Goal: Task Accomplishment & Management: Manage account settings

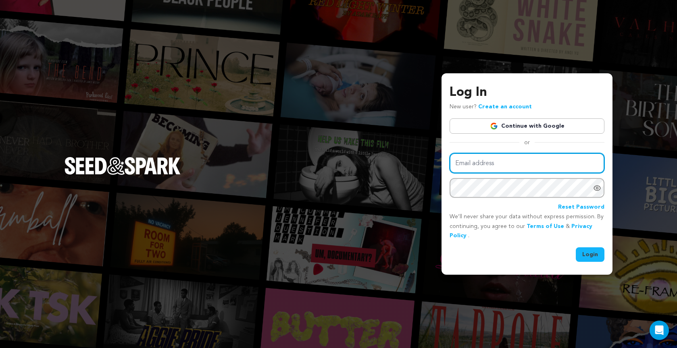
type input "vneselovskyi@gmail.com"
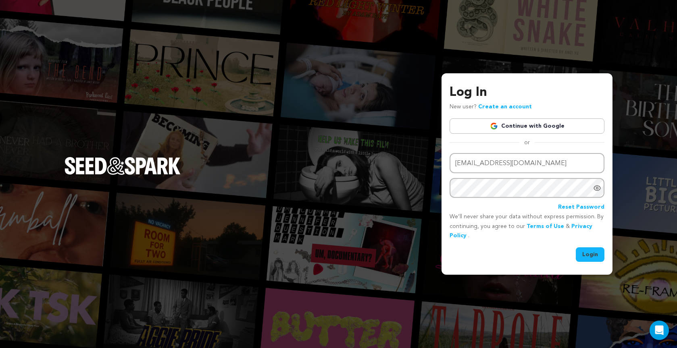
click at [586, 252] on button "Login" at bounding box center [590, 254] width 29 height 15
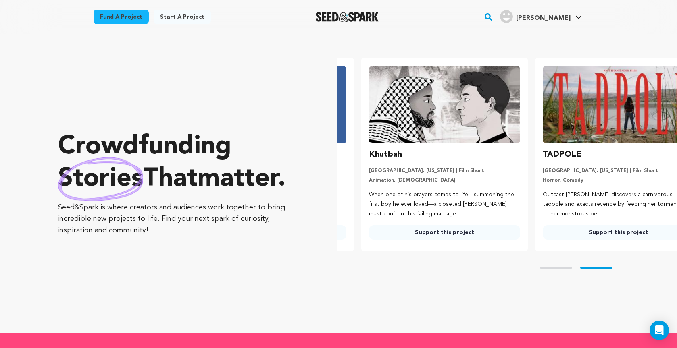
scroll to position [0, 180]
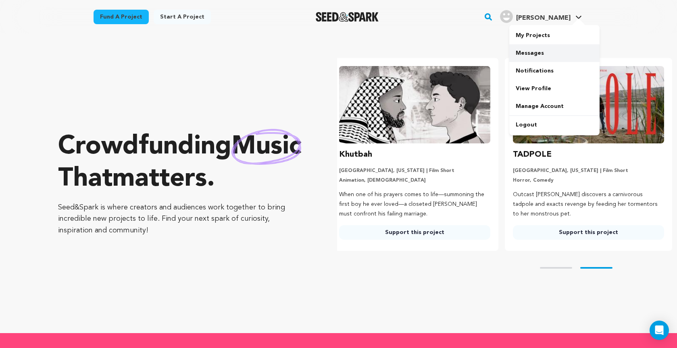
click at [533, 59] on link "Messages" at bounding box center [554, 53] width 90 height 18
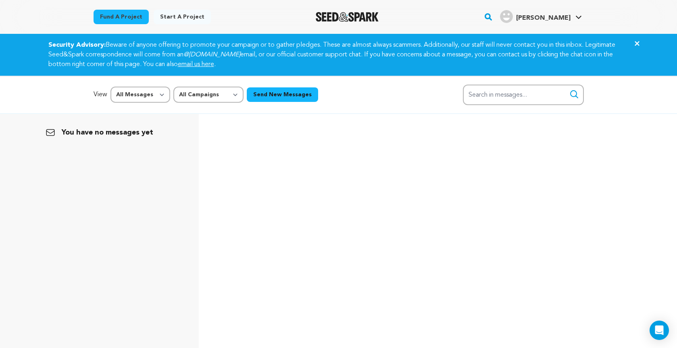
click at [92, 132] on p "You have no messages yet" at bounding box center [99, 132] width 179 height 11
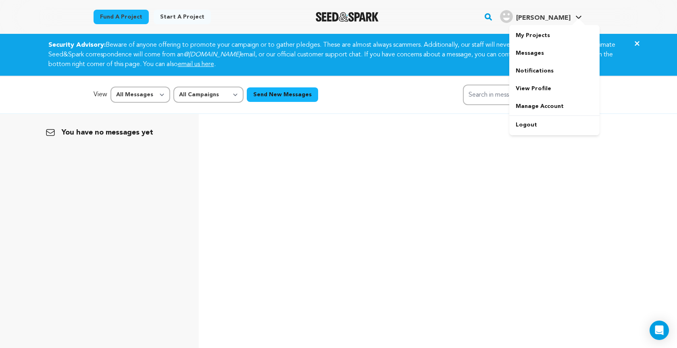
click at [572, 17] on link "Vadim N. Vadim N." at bounding box center [540, 15] width 85 height 15
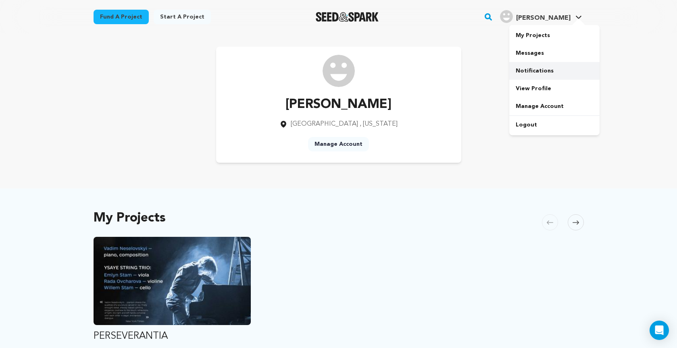
click at [557, 65] on link "Notifications" at bounding box center [554, 71] width 90 height 18
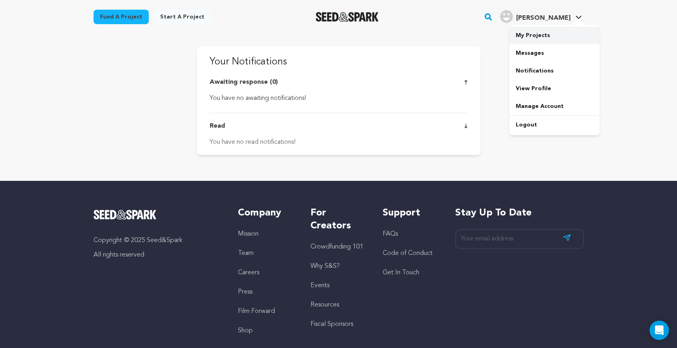
click at [530, 38] on link "My Projects" at bounding box center [554, 36] width 90 height 18
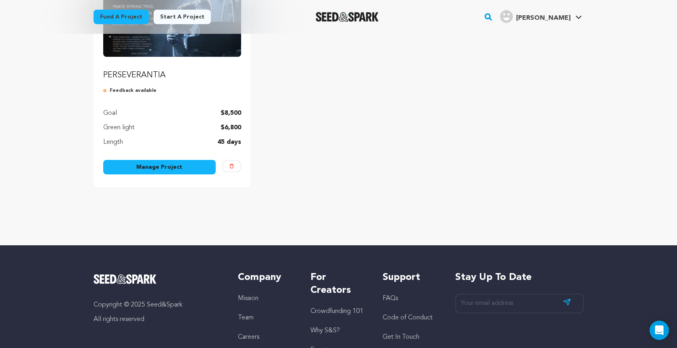
scroll to position [143, 0]
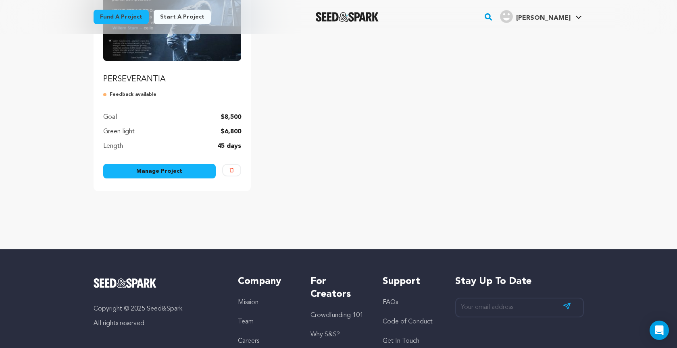
click at [144, 172] on link "Manage Project" at bounding box center [159, 171] width 113 height 15
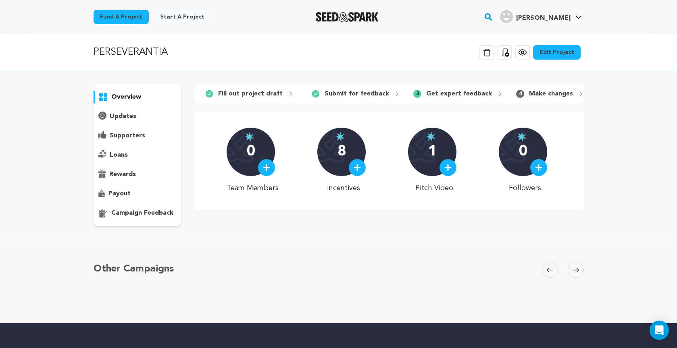
click at [142, 215] on p "campaign feedback" at bounding box center [142, 213] width 62 height 10
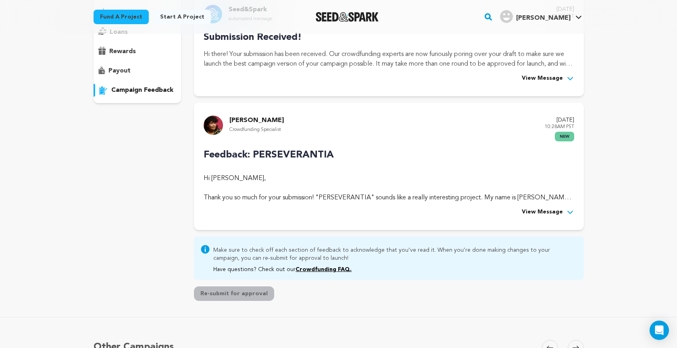
scroll to position [124, 0]
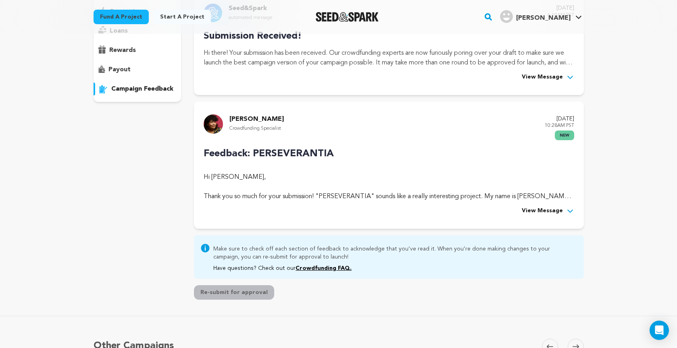
click at [549, 209] on span "View Message" at bounding box center [542, 211] width 41 height 10
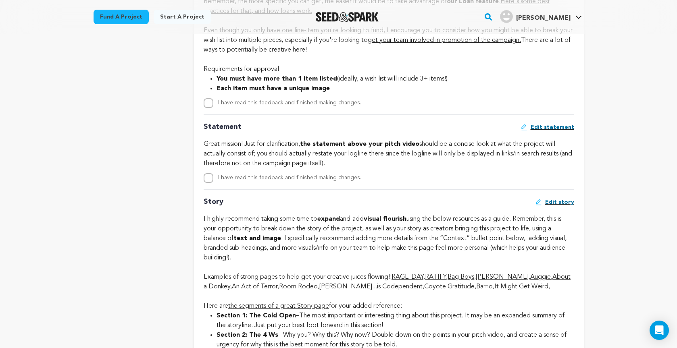
scroll to position [1118, 0]
click at [558, 131] on span "Edit statement" at bounding box center [552, 127] width 44 height 8
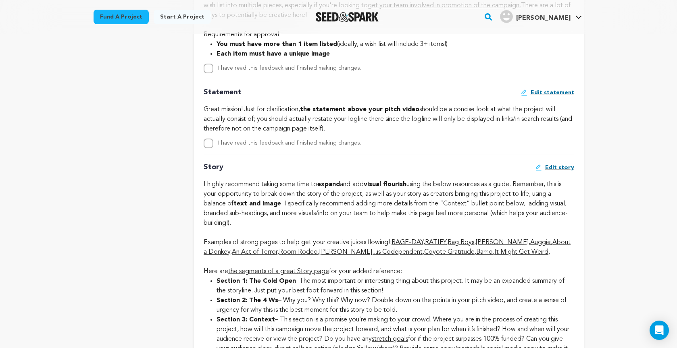
scroll to position [1154, 0]
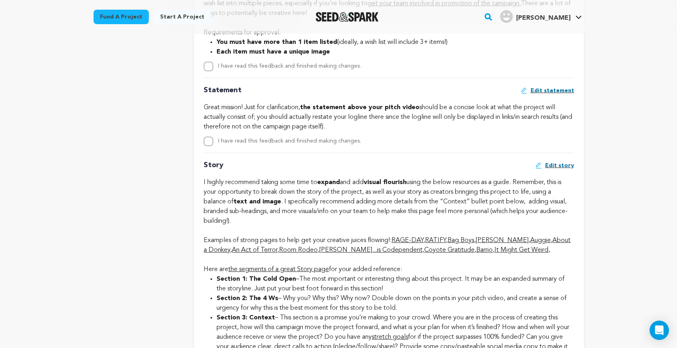
click at [549, 95] on span "Edit statement" at bounding box center [552, 91] width 44 height 8
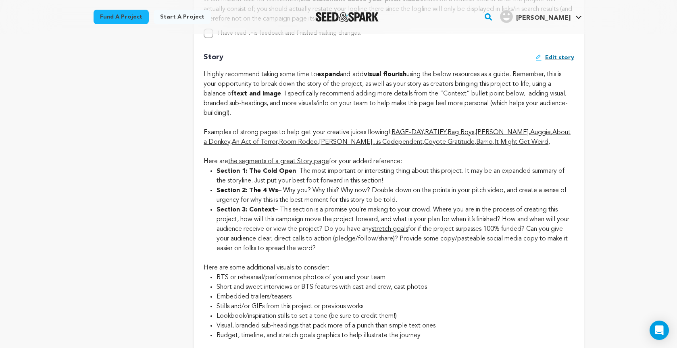
scroll to position [1250, 0]
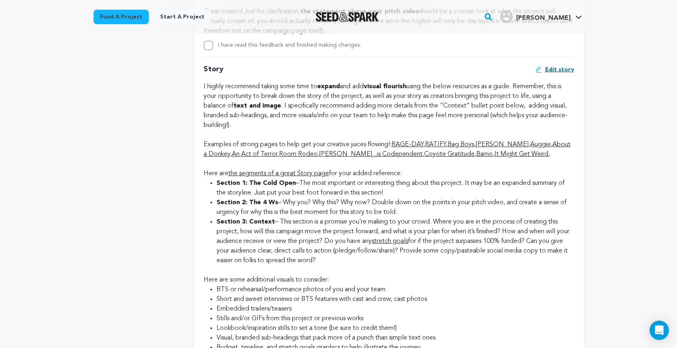
click at [557, 74] on span "Edit story" at bounding box center [559, 70] width 29 height 8
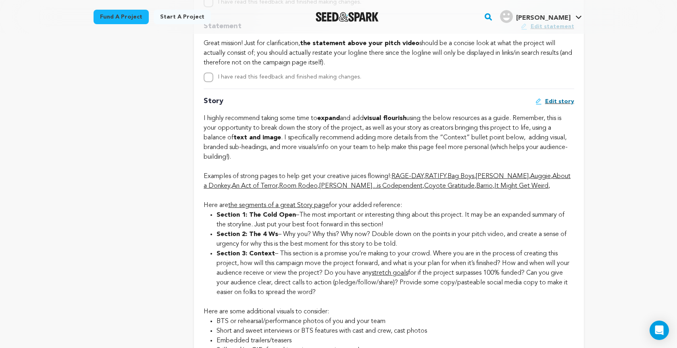
scroll to position [1219, 0]
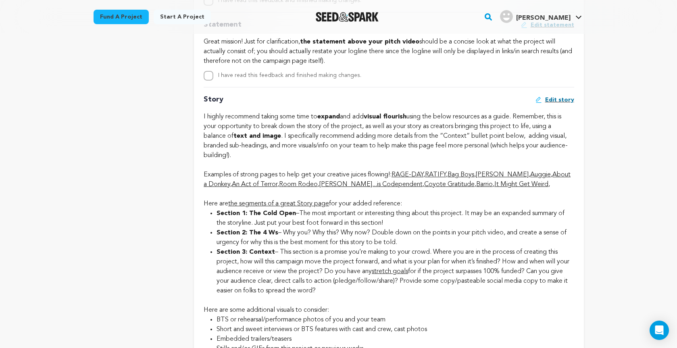
click at [420, 178] on link "RAGE-DAY" at bounding box center [407, 175] width 32 height 6
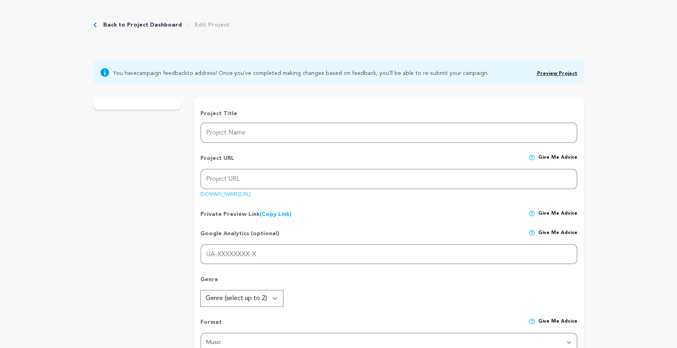
type input "PERSEVERANTIA"
type input "perseverantia"
type input "Help share Perseverantia—music for piano and strings that carries Ukraine’s sto…"
type textarea "As a Ukrainian artist, I’ve devoted myself since 2022 to benefit concerts and a…"
type textarea "My mission is to use music as a voice for Ukraine—raising awareness, fostering …"
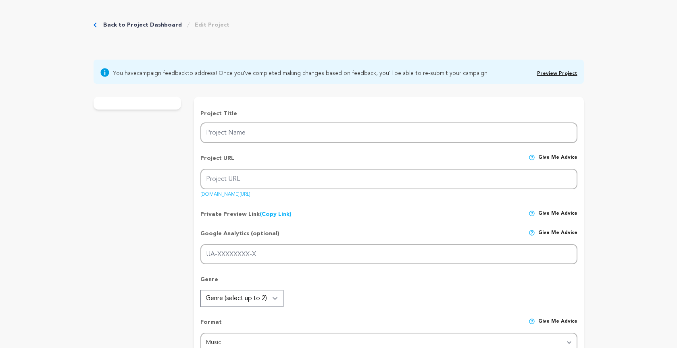
radio input "true"
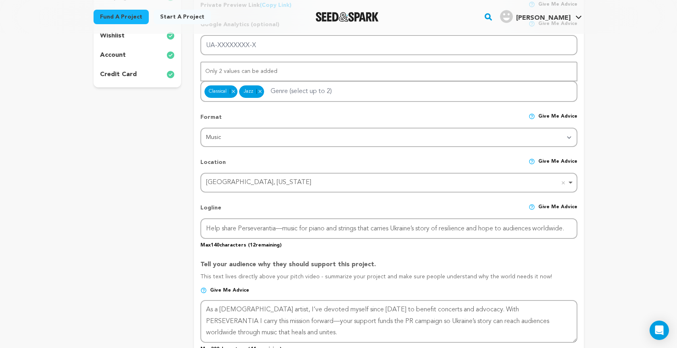
scroll to position [245, 0]
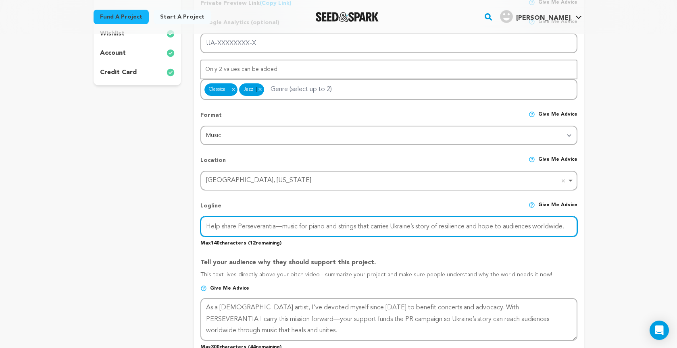
drag, startPoint x: 207, startPoint y: 225, endPoint x: 620, endPoint y: 229, distance: 413.2
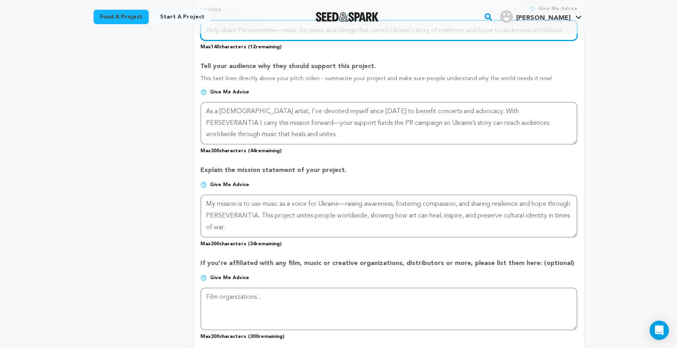
scroll to position [442, 0]
click at [618, 93] on div "Back to Project Dashboard Edit Project You have campaign feedback to address! O…" at bounding box center [338, 226] width 677 height 1268
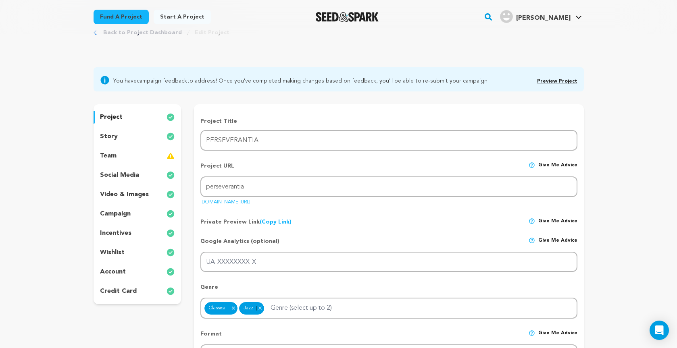
scroll to position [26, 0]
click at [125, 193] on p "video & images" at bounding box center [124, 195] width 49 height 10
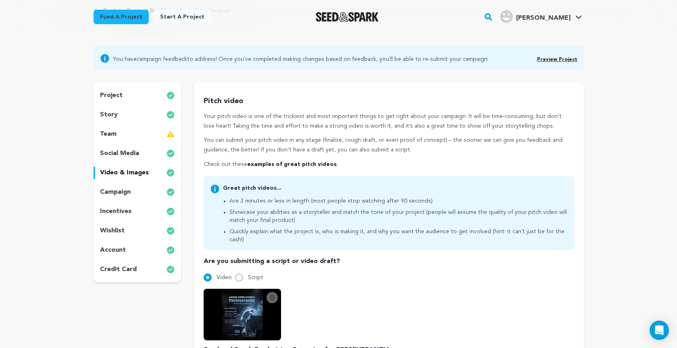
scroll to position [47, 0]
click at [104, 113] on p "story" at bounding box center [109, 116] width 18 height 10
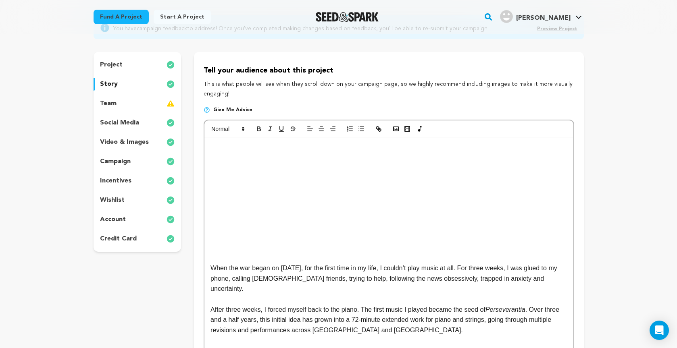
scroll to position [77, 0]
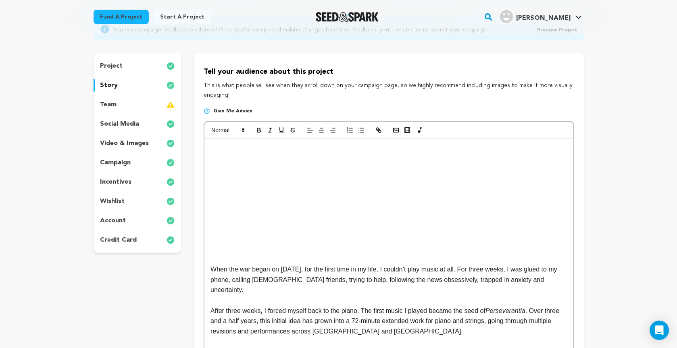
click at [109, 63] on p "project" at bounding box center [111, 66] width 23 height 10
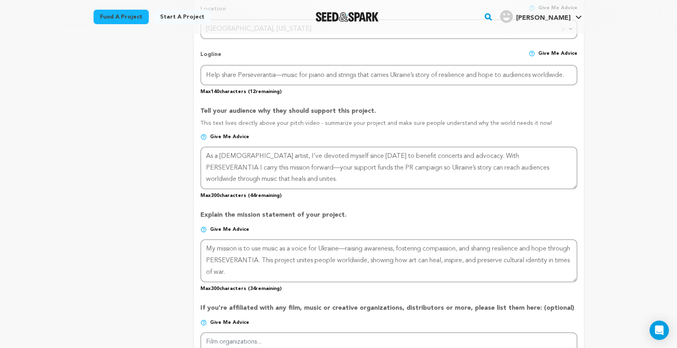
scroll to position [392, 0]
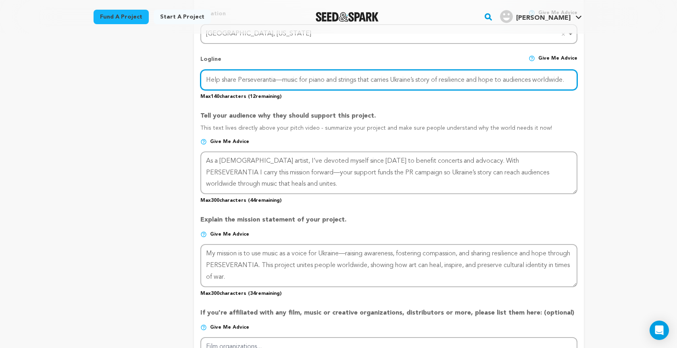
drag, startPoint x: 207, startPoint y: 79, endPoint x: 826, endPoint y: 103, distance: 619.2
click at [676, 103] on html "Fund a project Start a project Search" at bounding box center [338, 265] width 677 height 1314
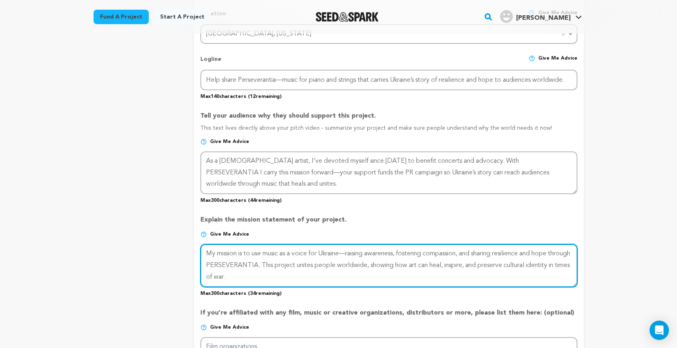
drag, startPoint x: 208, startPoint y: 253, endPoint x: 355, endPoint y: 279, distance: 149.4
click at [355, 279] on textarea at bounding box center [388, 265] width 376 height 43
paste textarea "Help share Perseverantia—music for piano and strings that carries Ukraine’s sto…"
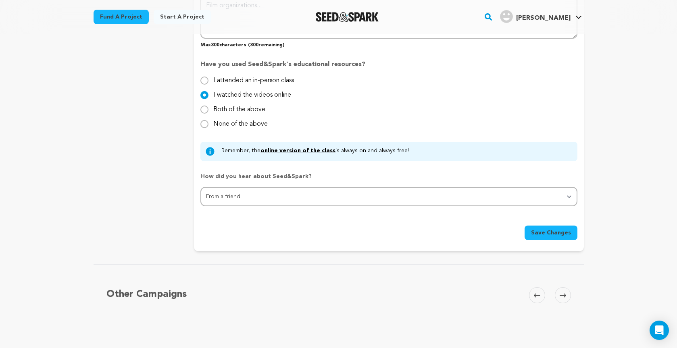
scroll to position [734, 0]
type textarea "Help share Perseverantia—music for piano and strings that carries Ukraine’s sto…"
click at [551, 235] on span "Save Changes" at bounding box center [551, 232] width 40 height 8
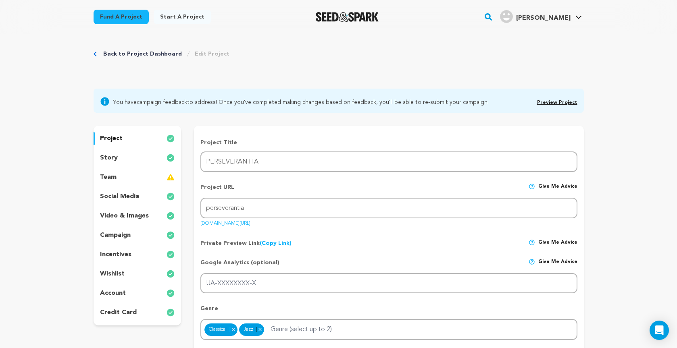
scroll to position [4, 0]
click at [108, 158] on p "story" at bounding box center [109, 159] width 18 height 10
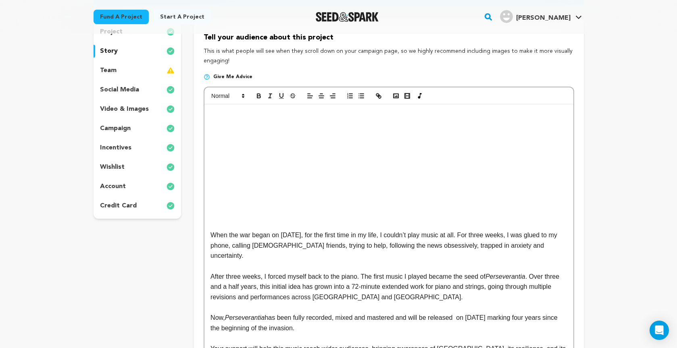
scroll to position [110, 0]
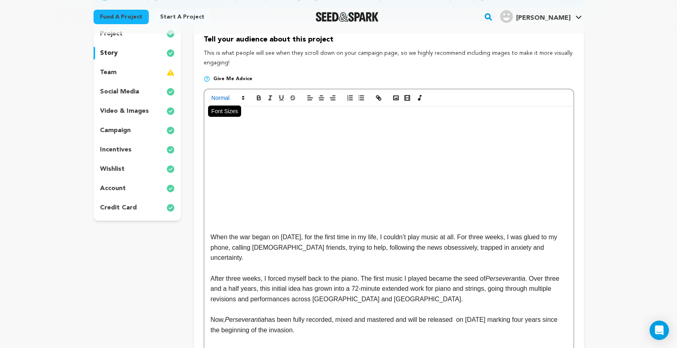
click at [242, 97] on icon at bounding box center [242, 97] width 7 height 7
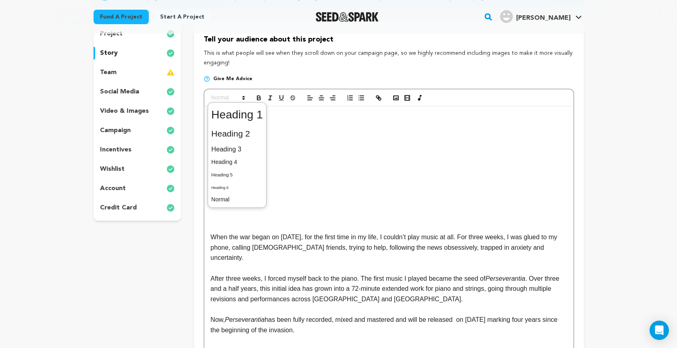
click at [449, 157] on div "When the war began on February 24, 2022, for the first time in my life, I could…" at bounding box center [388, 243] width 368 height 275
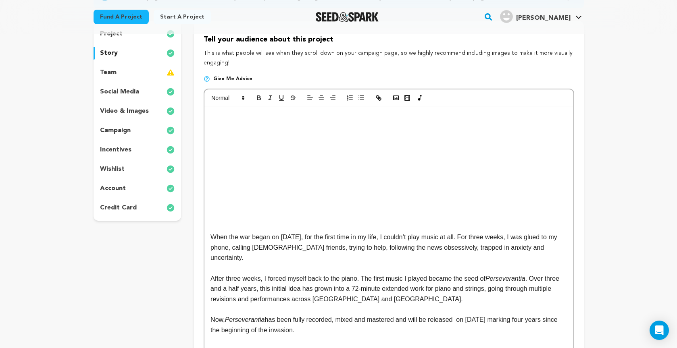
drag, startPoint x: 409, startPoint y: 136, endPoint x: 207, endPoint y: 137, distance: 201.9
click at [207, 137] on div "When the war began on February 24, 2022, for the first time in my life, I could…" at bounding box center [388, 243] width 368 height 275
drag, startPoint x: 211, startPoint y: 236, endPoint x: 218, endPoint y: 247, distance: 12.9
click at [210, 236] on p "When the war began on February 24, 2022, for the first time in my life, I could…" at bounding box center [388, 247] width 356 height 31
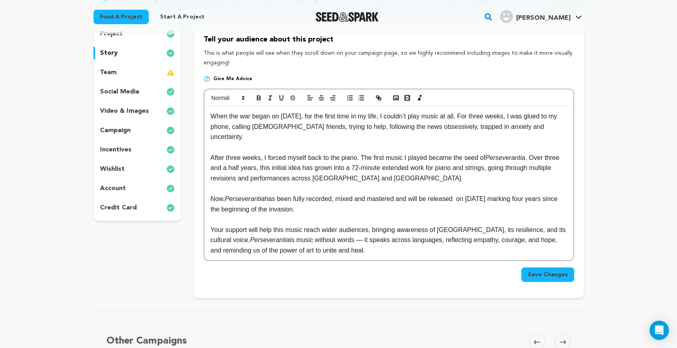
click at [436, 177] on p "After three weeks, I forced myself back to the piano. The first music I played …" at bounding box center [388, 168] width 356 height 31
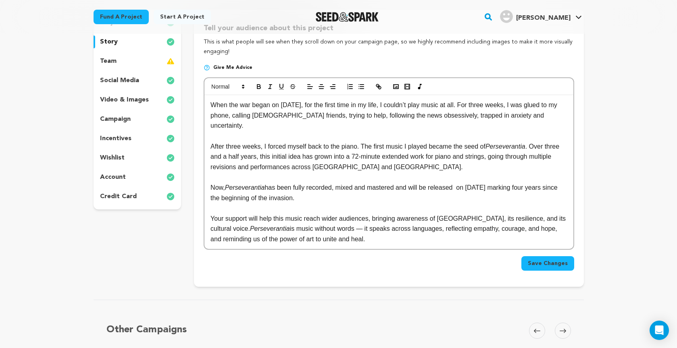
scroll to position [115, 0]
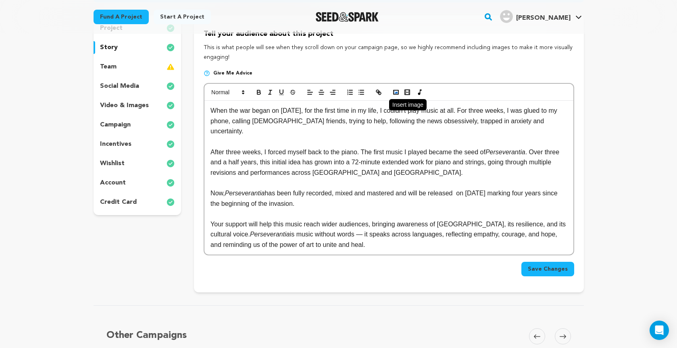
click at [396, 91] on icon "button" at bounding box center [395, 92] width 7 height 7
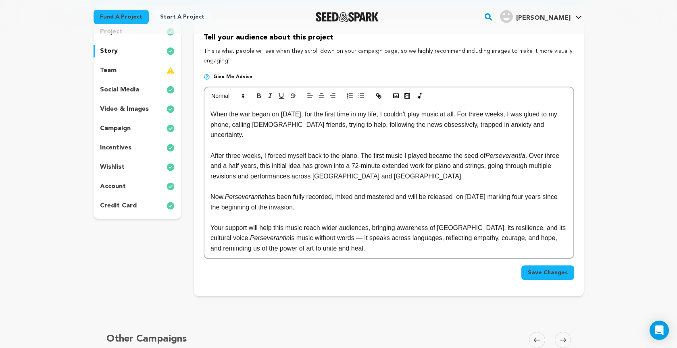
scroll to position [114, 0]
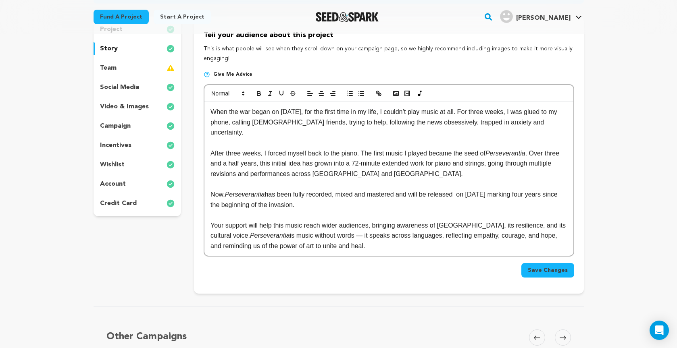
drag, startPoint x: 210, startPoint y: 115, endPoint x: 376, endPoint y: 200, distance: 186.2
click at [524, 280] on div "Tell your audience about this project This is what people will see when they sc…" at bounding box center [388, 155] width 389 height 277
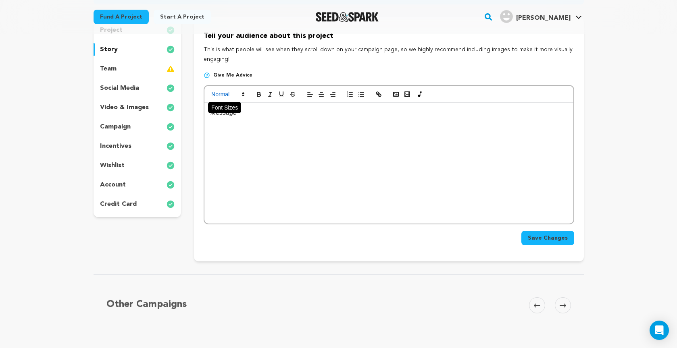
scroll to position [8, 0]
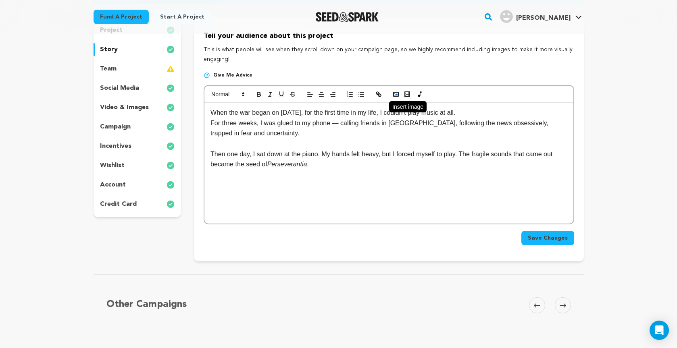
click at [393, 92] on icon "button" at bounding box center [395, 94] width 7 height 7
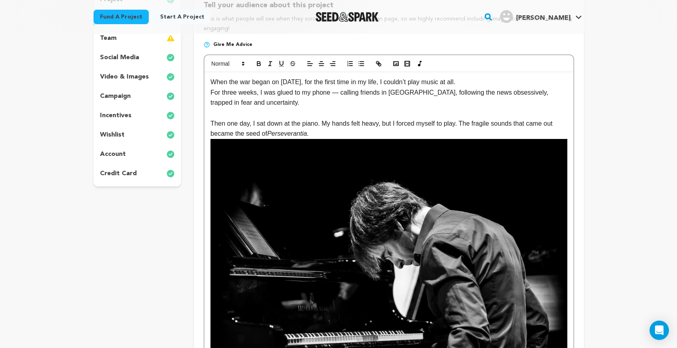
scroll to position [145, 0]
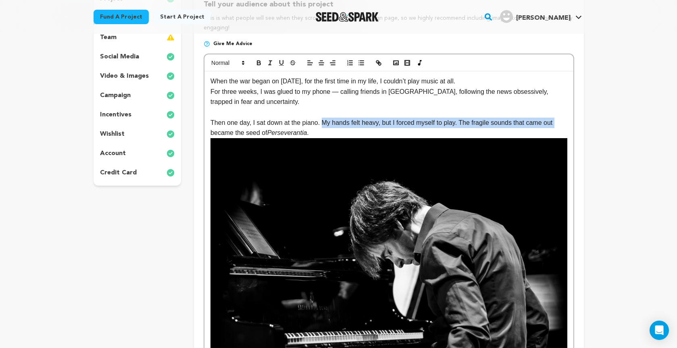
drag, startPoint x: 324, startPoint y: 122, endPoint x: 560, endPoint y: 121, distance: 236.6
click at [560, 121] on p "Then one day, I sat down at the piano. My hands felt heavy, but I forced myself…" at bounding box center [388, 306] width 356 height 377
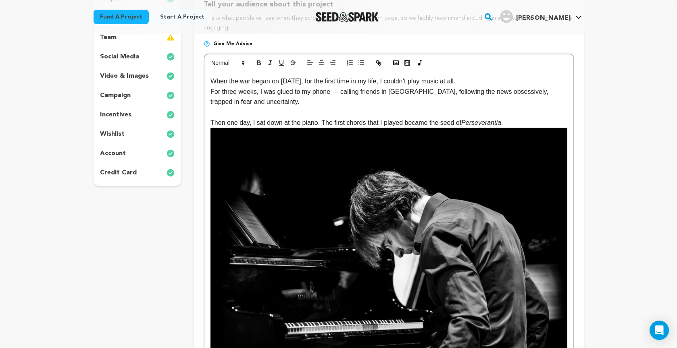
drag, startPoint x: 513, startPoint y: 119, endPoint x: 529, endPoint y: 130, distance: 19.6
click at [514, 119] on p "Then one day, I sat down at the piano. The first chords that I played became th…" at bounding box center [388, 301] width 356 height 367
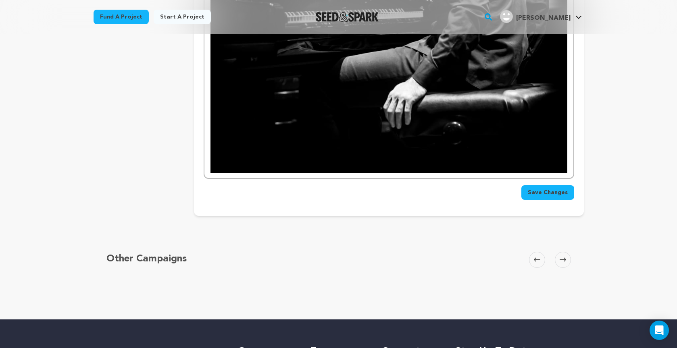
scroll to position [457, 0]
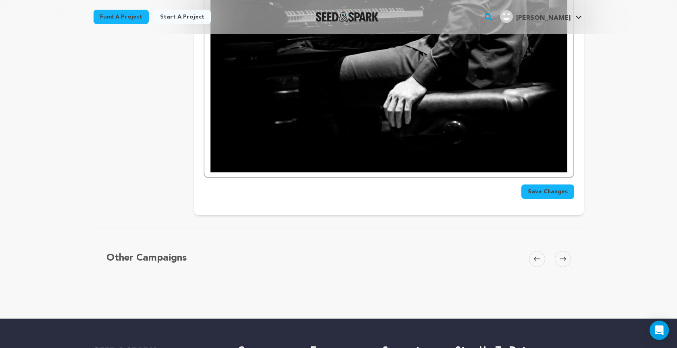
drag, startPoint x: 568, startPoint y: 165, endPoint x: 577, endPoint y: 173, distance: 11.5
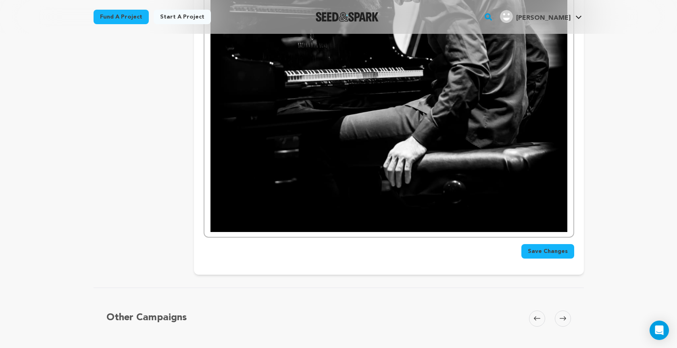
scroll to position [398, 0]
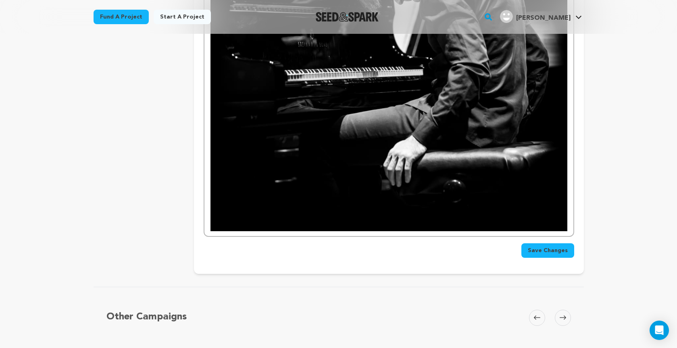
click at [545, 250] on span "Save Changes" at bounding box center [548, 251] width 40 height 8
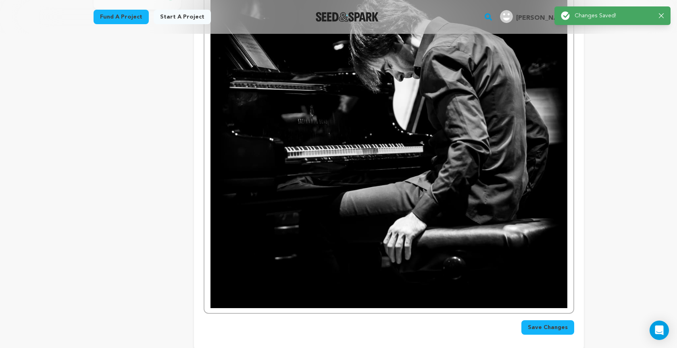
scroll to position [322, 0]
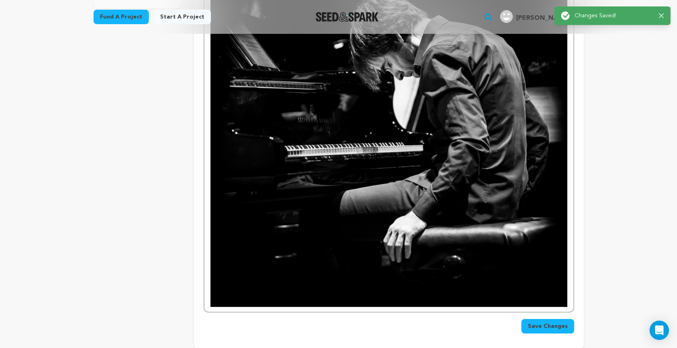
drag, startPoint x: 569, startPoint y: 299, endPoint x: 575, endPoint y: 302, distance: 7.2
click at [571, 300] on div "When the war began on February 24, 2022, for the first time in my life, I could…" at bounding box center [388, 103] width 368 height 418
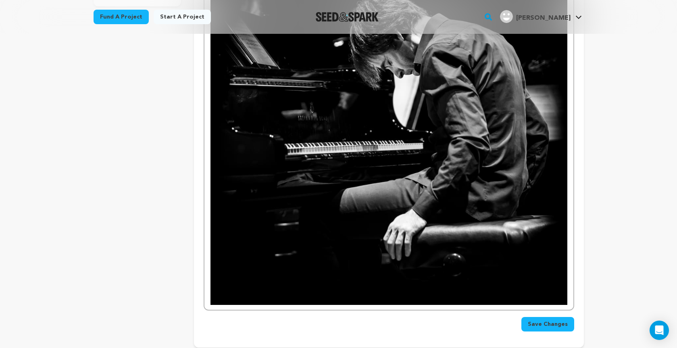
click at [211, 308] on div "When the war began on February 24, 2022, for the first time in my life, I could…" at bounding box center [388, 101] width 368 height 418
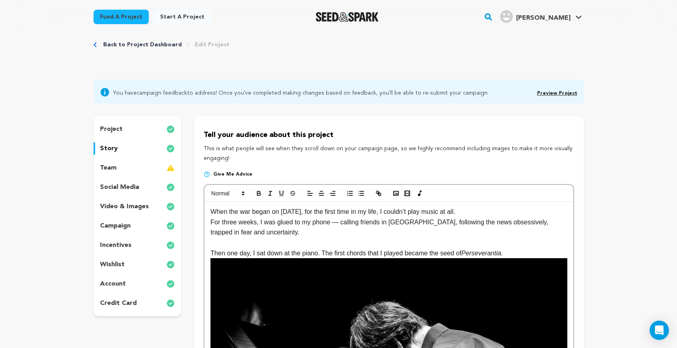
scroll to position [13, 0]
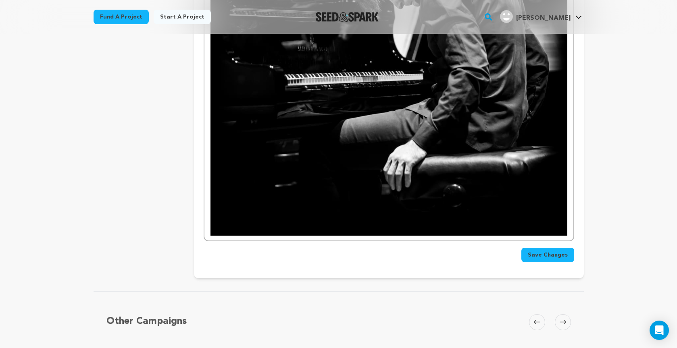
scroll to position [394, 0]
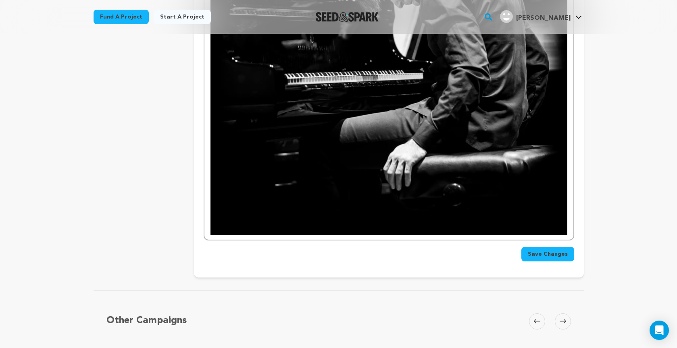
drag, startPoint x: 206, startPoint y: 228, endPoint x: 213, endPoint y: 229, distance: 7.4
click at [206, 228] on div "When the war began on February 24, 2022, for the first time in my life, I could…" at bounding box center [388, 31] width 368 height 418
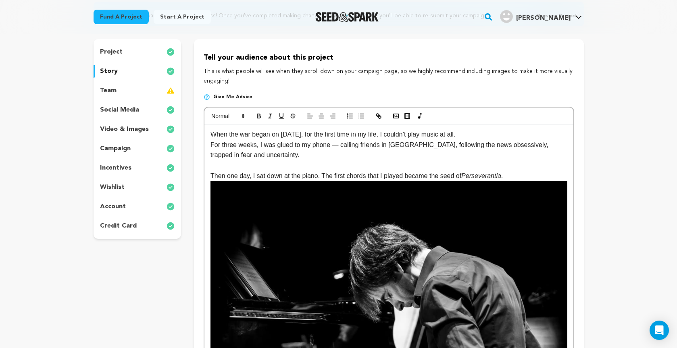
click at [211, 174] on p "Then one day, I sat down at the piano. The first chords that I played became th…" at bounding box center [388, 354] width 356 height 367
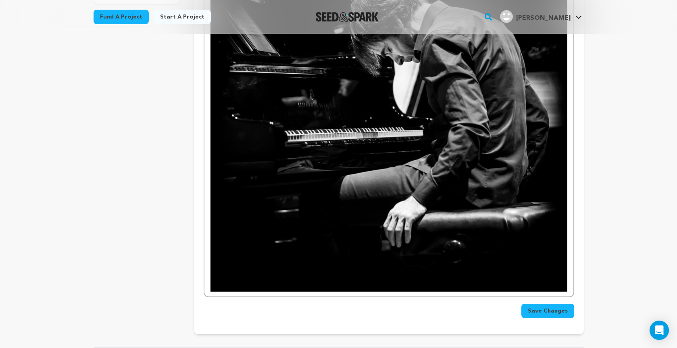
scroll to position [333, 0]
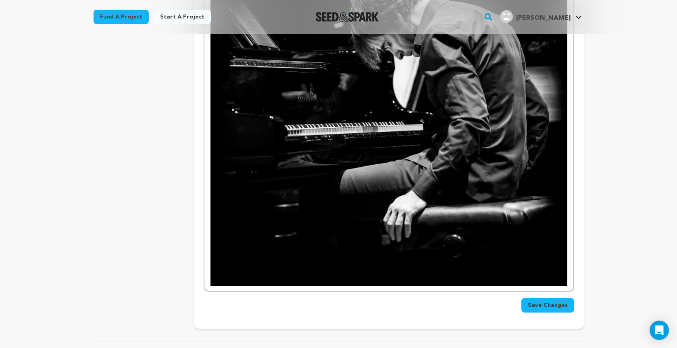
click at [571, 285] on div "When the war began on February 24, 2022, for the first time in my life, I could…" at bounding box center [388, 88] width 368 height 408
drag, startPoint x: 206, startPoint y: 285, endPoint x: 216, endPoint y: 286, distance: 10.1
click at [206, 285] on div "When the war began on February 24, 2022, for the first time in my life, I could…" at bounding box center [388, 88] width 368 height 408
click at [216, 286] on div "When the war began on February 24, 2022, for the first time in my life, I could…" at bounding box center [388, 88] width 368 height 408
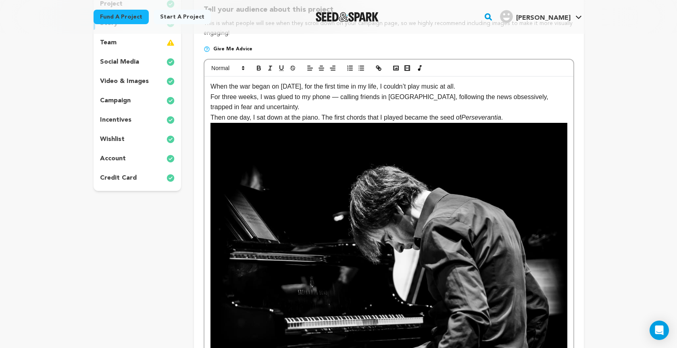
scroll to position [144, 0]
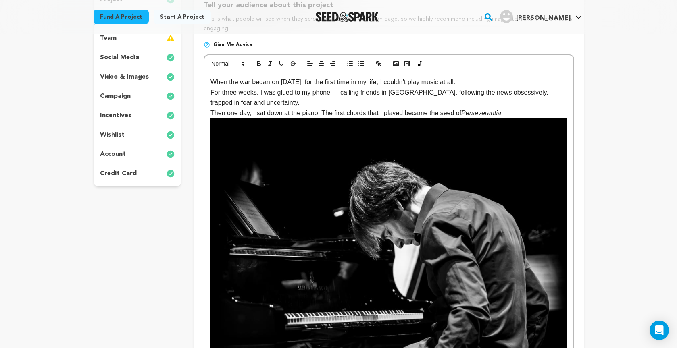
click at [208, 126] on div "When the war began on February 24, 2022, for the first time in my life, I could…" at bounding box center [388, 276] width 368 height 408
click at [245, 127] on img at bounding box center [388, 297] width 356 height 356
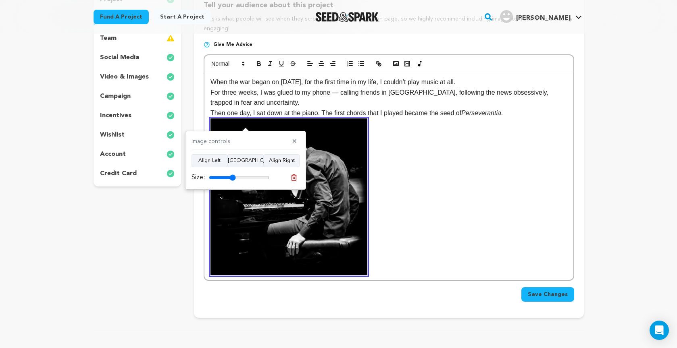
drag, startPoint x: 266, startPoint y: 177, endPoint x: 232, endPoint y: 188, distance: 35.2
type input "44"
click at [232, 188] on div "Image controls ✕ Align Left Align Center Align Right Size:" at bounding box center [245, 160] width 121 height 59
click at [242, 160] on button "Align Center" at bounding box center [245, 160] width 36 height 13
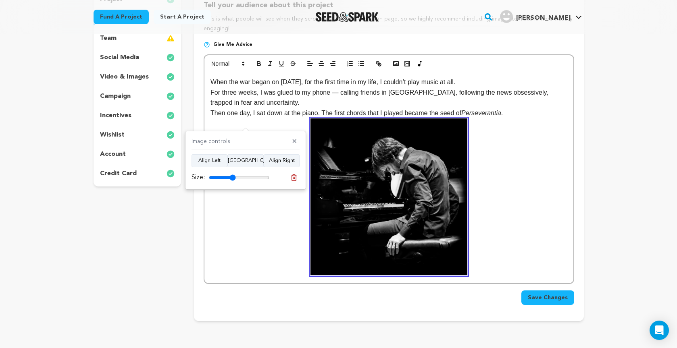
click at [517, 190] on p "Then one day, I sat down at the piano. The first chords that I played became th…" at bounding box center [388, 191] width 356 height 167
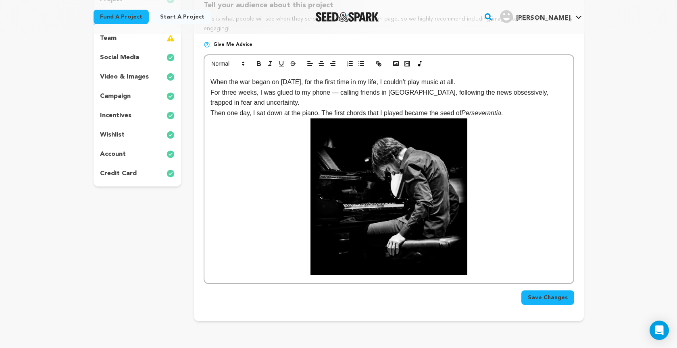
click at [488, 250] on p "Then one day, I sat down at the piano. The first chords that I played became th…" at bounding box center [388, 191] width 356 height 167
drag, startPoint x: 474, startPoint y: 269, endPoint x: 481, endPoint y: 268, distance: 7.3
click at [478, 269] on p "Then one day, I sat down at the piano. The first chords that I played became th…" at bounding box center [388, 191] width 356 height 167
click at [518, 110] on p "Then one day, I sat down at the piano. The first chords that I played became th…" at bounding box center [388, 191] width 356 height 167
click at [243, 62] on polygon at bounding box center [243, 62] width 2 height 1
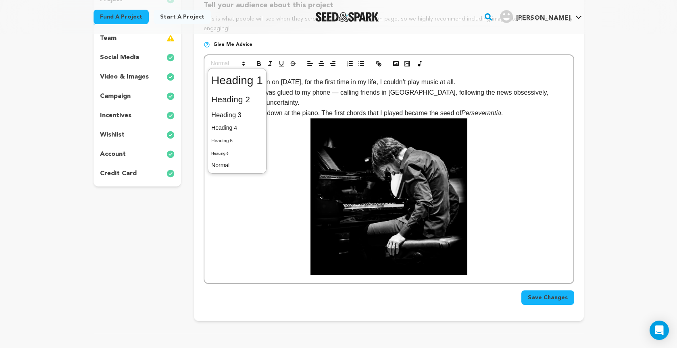
click at [270, 197] on p "Then one day, I sat down at the piano. The first chords that I played became th…" at bounding box center [388, 191] width 356 height 167
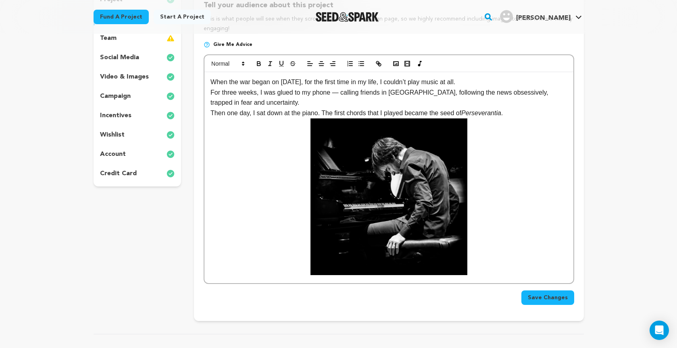
click at [514, 114] on p "Then one day, I sat down at the piano. The first chords that I played became th…" at bounding box center [388, 191] width 356 height 167
click at [474, 268] on p "Then one day, I sat down at the piano. The first chords that I played became th…" at bounding box center [388, 191] width 356 height 167
click at [469, 272] on p "Then one day, I sat down at the piano. The first chords that I played became th…" at bounding box center [388, 191] width 356 height 167
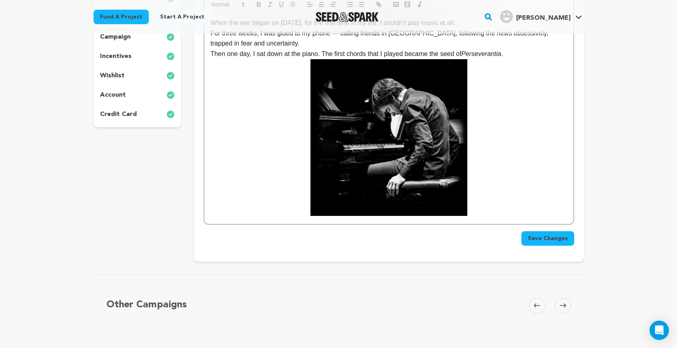
scroll to position [204, 0]
click at [347, 147] on img at bounding box center [388, 137] width 157 height 157
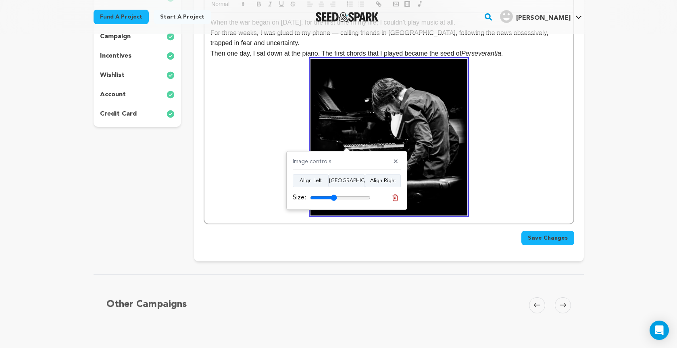
click at [229, 158] on p "Then one day, I sat down at the piano. The first chords that I played became th…" at bounding box center [388, 131] width 356 height 167
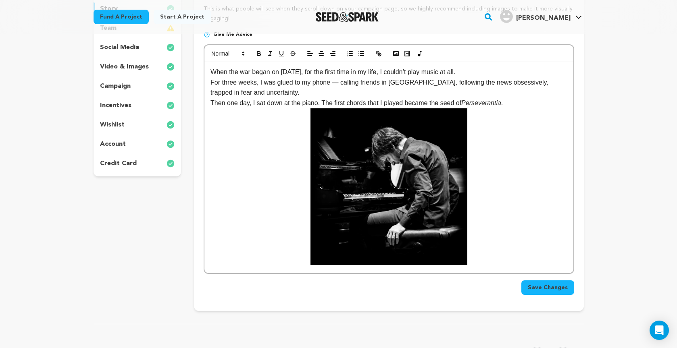
scroll to position [153, 0]
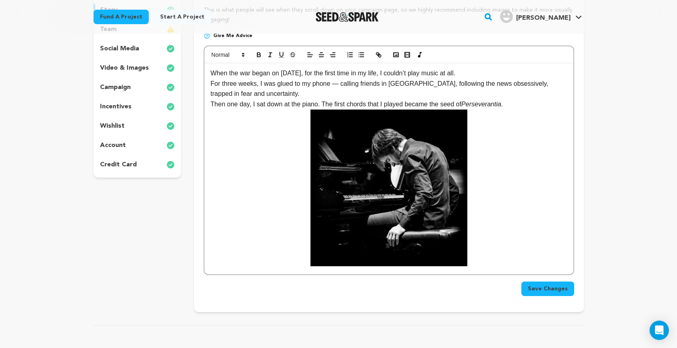
click at [478, 252] on p "Then one day, I sat down at the piano. The first chords that I played became th…" at bounding box center [388, 182] width 356 height 167
click at [487, 252] on p "Then one day, I sat down at the piano. The first chords that I played became th…" at bounding box center [388, 182] width 356 height 167
drag, startPoint x: 470, startPoint y: 262, endPoint x: 470, endPoint y: 164, distance: 98.4
click at [475, 256] on p "Then one day, I sat down at the piano. The first chords that I played became th…" at bounding box center [388, 182] width 356 height 167
click at [517, 100] on p "Then one day, I sat down at the piano. The first chords that I played became th…" at bounding box center [388, 182] width 356 height 167
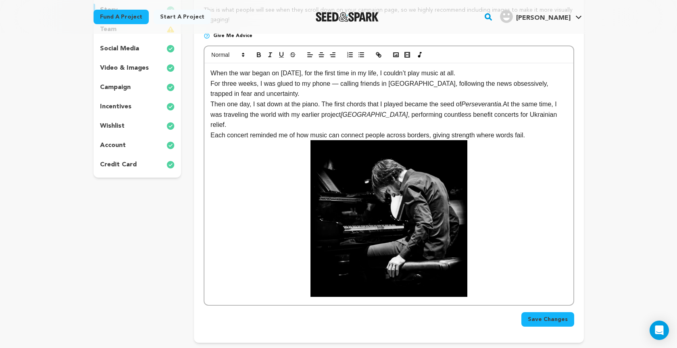
click at [378, 217] on img at bounding box center [388, 218] width 157 height 157
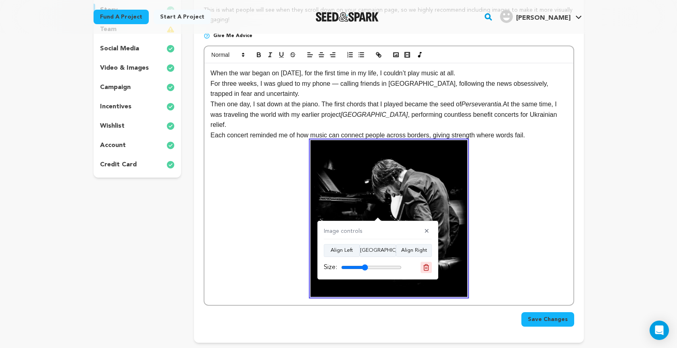
click at [426, 267] on icon at bounding box center [425, 267] width 7 height 7
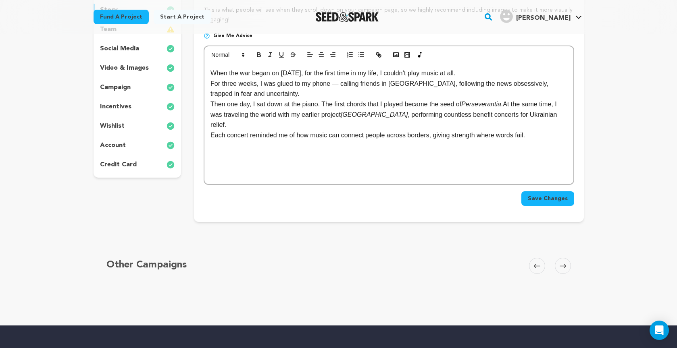
click at [261, 93] on p "For three weeks, I was glued to my phone — calling friends in Ukraine, followin…" at bounding box center [388, 89] width 356 height 21
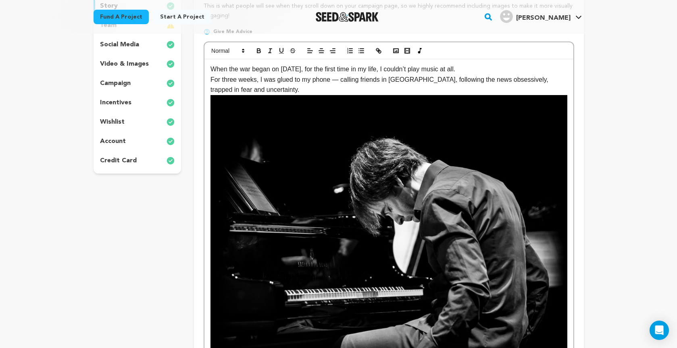
scroll to position [155, 0]
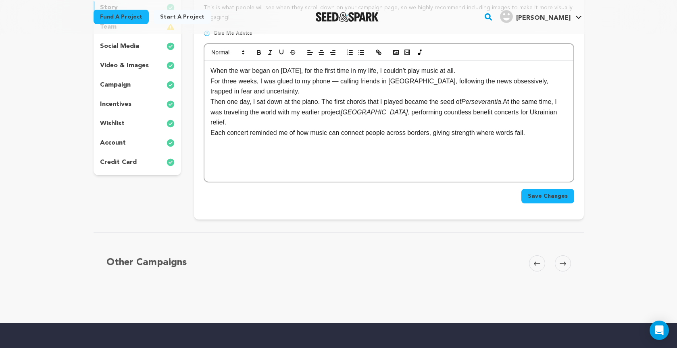
click at [542, 128] on p "Each concert reminded me of how music can connect people across borders, giving…" at bounding box center [388, 133] width 356 height 10
drag, startPoint x: 510, startPoint y: 102, endPoint x: 541, endPoint y: 123, distance: 37.3
click at [510, 102] on p "Then one day, I sat down at the piano. The first chords that I played became th…" at bounding box center [388, 112] width 356 height 31
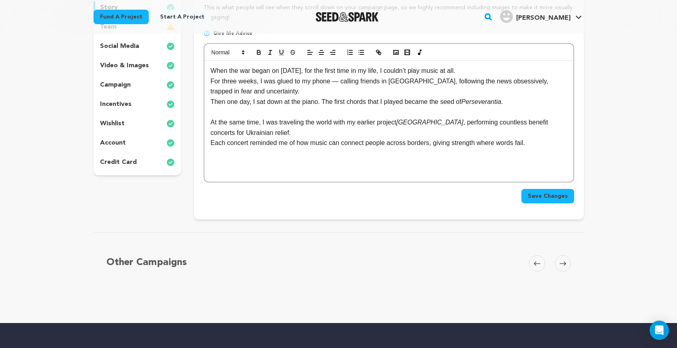
click at [547, 141] on p "Each concert reminded me of how music can connect people across borders, giving…" at bounding box center [388, 143] width 356 height 10
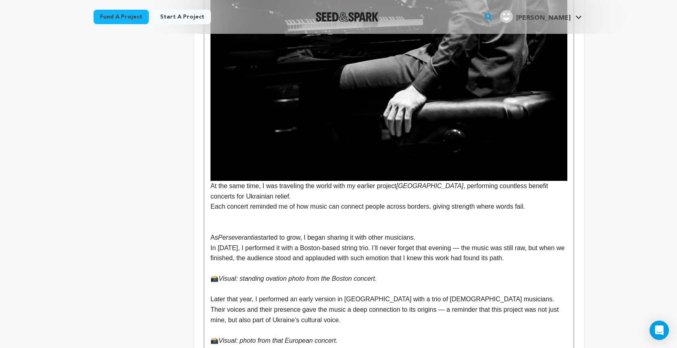
scroll to position [446, 0]
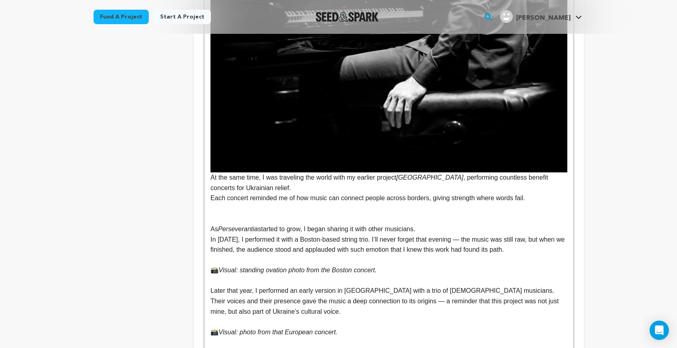
click at [211, 176] on p "At the same time, I was traveling the world with my earlier project Odessa , pe…" at bounding box center [388, 4] width 356 height 377
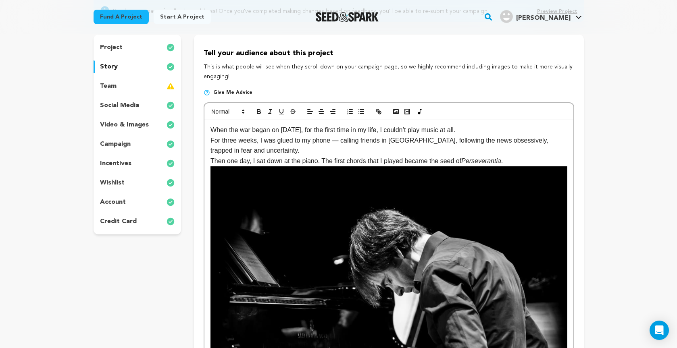
scroll to position [96, 0]
click at [517, 161] on p "Then one day, I sat down at the piano. The first chords that I played became th…" at bounding box center [388, 161] width 356 height 10
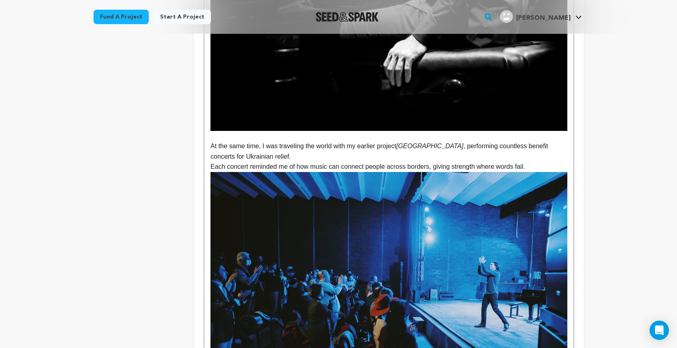
scroll to position [498, 0]
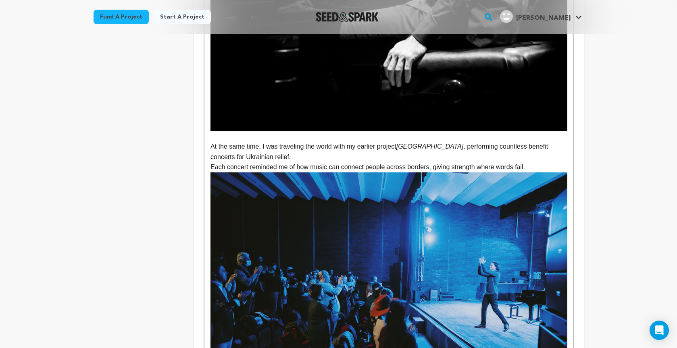
click at [541, 165] on p "Each concert reminded me of how music can connect people across borders, giving…" at bounding box center [388, 167] width 356 height 10
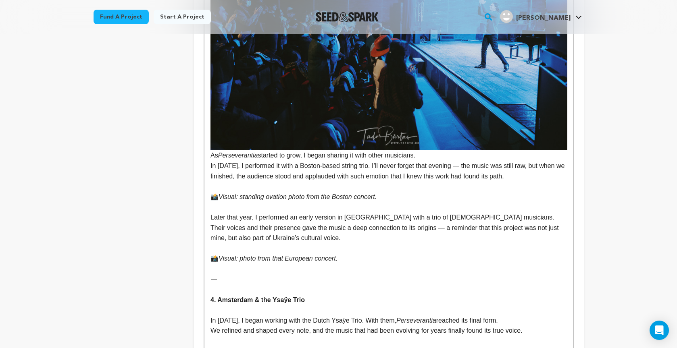
scroll to position [769, 0]
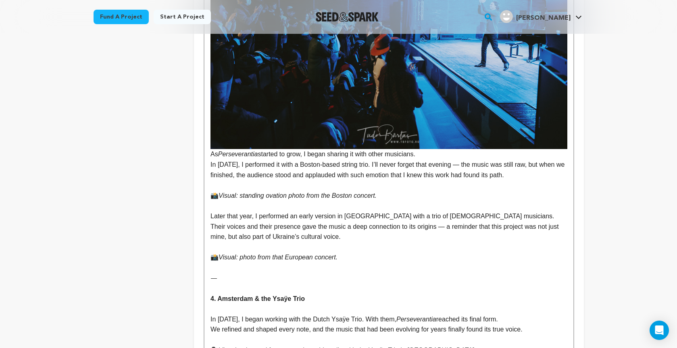
drag, startPoint x: 210, startPoint y: 152, endPoint x: 248, endPoint y: 181, distance: 47.8
click at [210, 152] on div "When the war began on February 24, 2022, for the first time in my life, I could…" at bounding box center [388, 63] width 368 height 1233
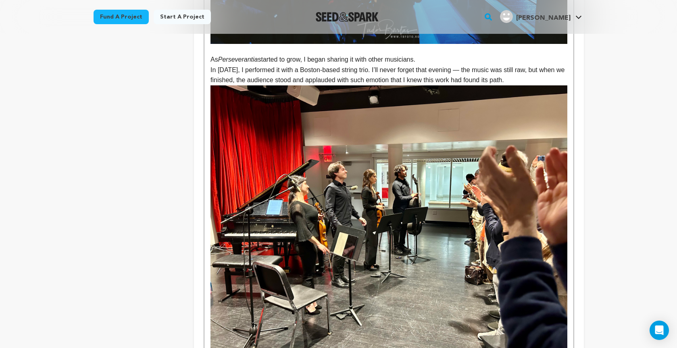
scroll to position [867, 0]
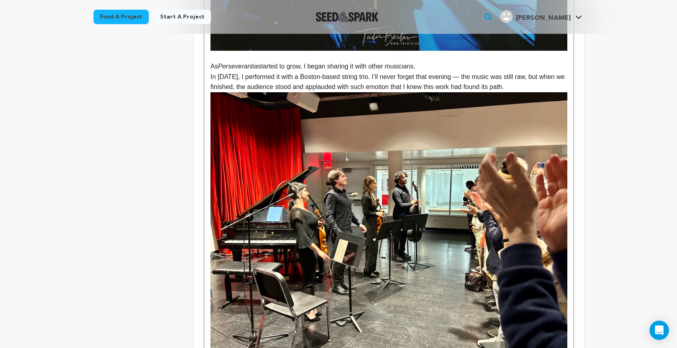
click at [526, 83] on p "In 2023, I performed it with a Boston-based string trio. I’ll never forget that…" at bounding box center [388, 82] width 356 height 21
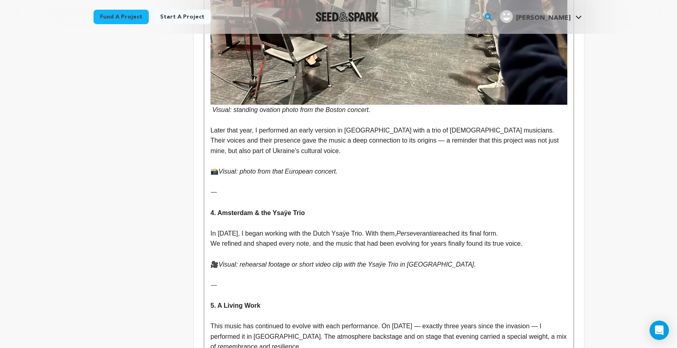
scroll to position [1130, 0]
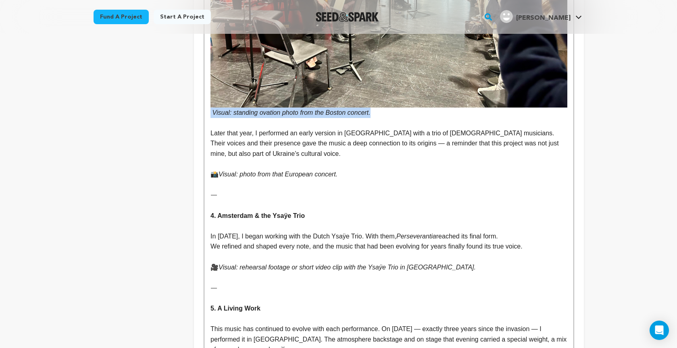
drag, startPoint x: 384, startPoint y: 108, endPoint x: 207, endPoint y: 110, distance: 177.0
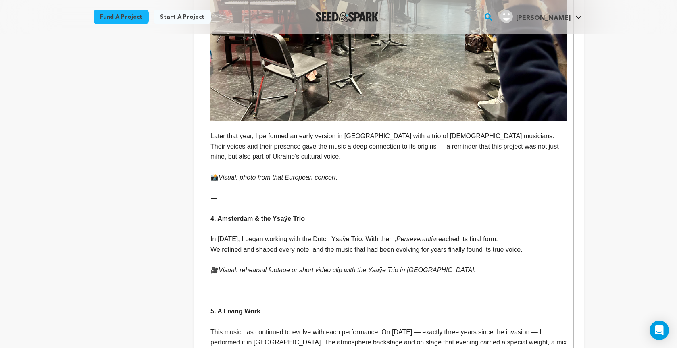
scroll to position [1115, 0]
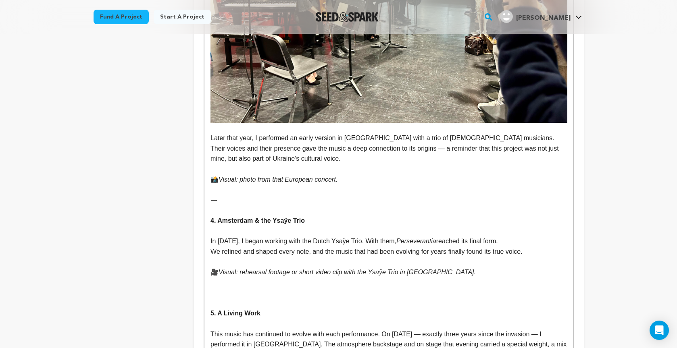
click at [261, 154] on p "Later that year, I performed an early version in Europe with a trio of Ukrainia…" at bounding box center [388, 148] width 356 height 31
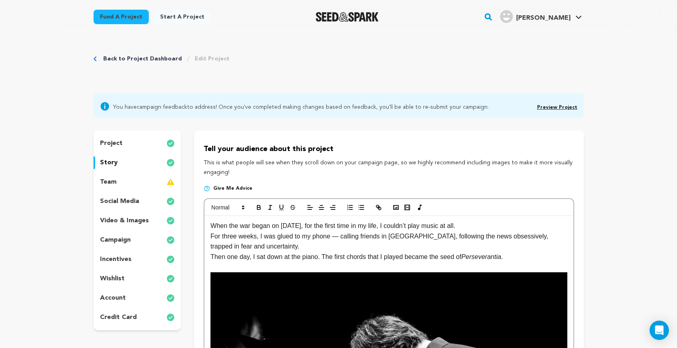
scroll to position [0, 0]
click at [407, 208] on icon "button" at bounding box center [406, 207] width 7 height 7
click at [407, 205] on rect "button" at bounding box center [407, 207] width 5 height 5
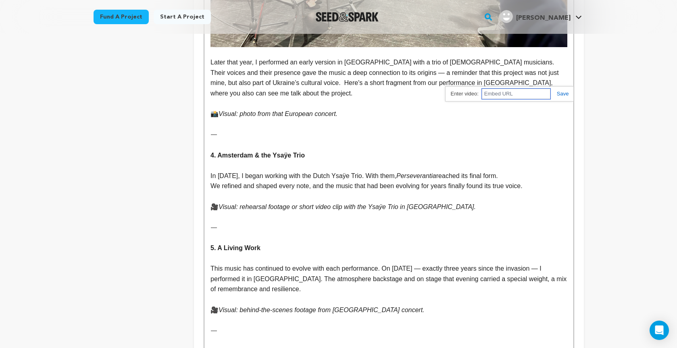
scroll to position [1183, 0]
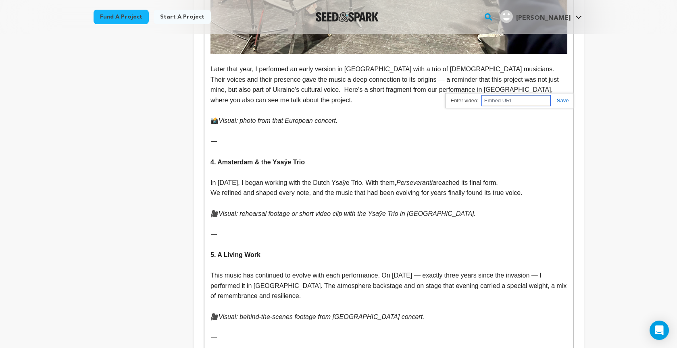
paste input "https://www.youtube.com/watch?v=-NVNFHN2hAw"
type input "https://www.youtube.com/watch?v=-NVNFHN2hAw"
click at [559, 100] on link at bounding box center [559, 101] width 19 height 6
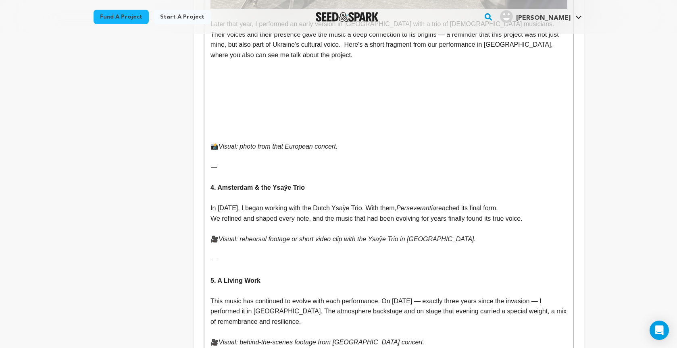
scroll to position [1230, 0]
click at [362, 140] on p "📸 Visual: photo from that European concert." at bounding box center [388, 145] width 356 height 10
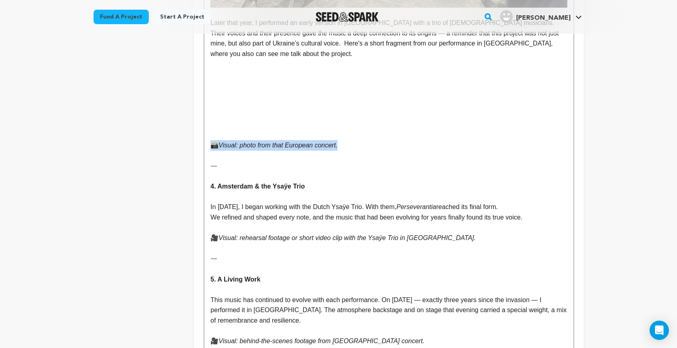
drag, startPoint x: 352, startPoint y: 129, endPoint x: 187, endPoint y: 131, distance: 164.9
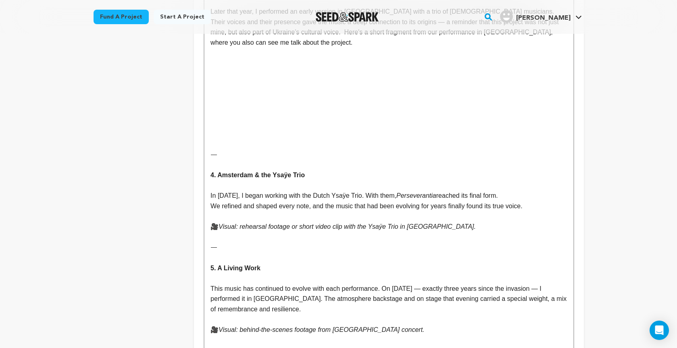
scroll to position [1241, 0]
drag, startPoint x: 211, startPoint y: 100, endPoint x: 339, endPoint y: 169, distance: 145.6
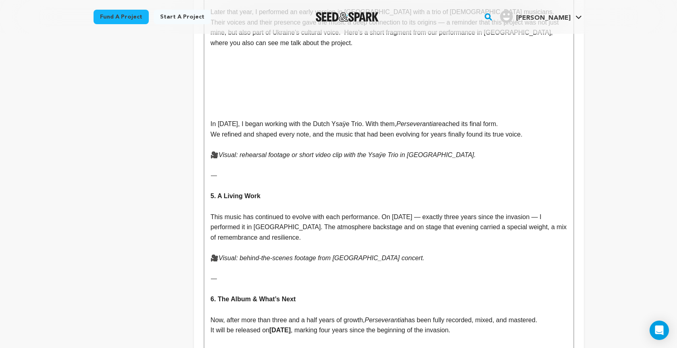
drag, startPoint x: 310, startPoint y: 108, endPoint x: 312, endPoint y: 113, distance: 5.1
click at [310, 119] on p "In 2024, I began working with the Dutch Ysaÿe Trio. With them, Perseverantia re…" at bounding box center [388, 124] width 356 height 10
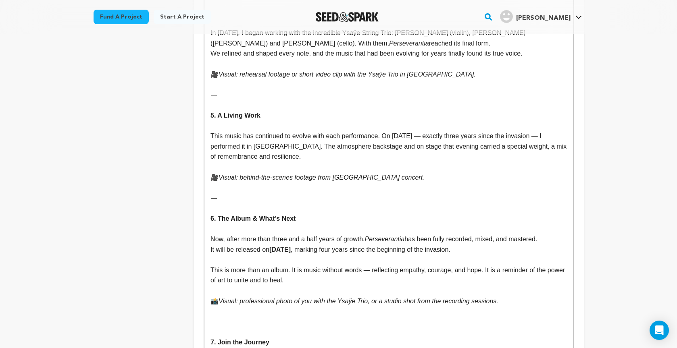
scroll to position [1331, 0]
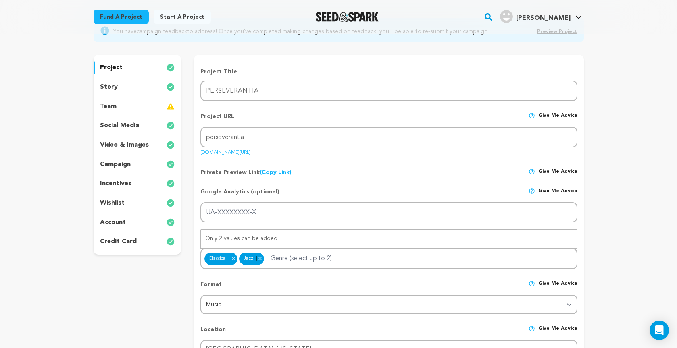
scroll to position [57, 0]
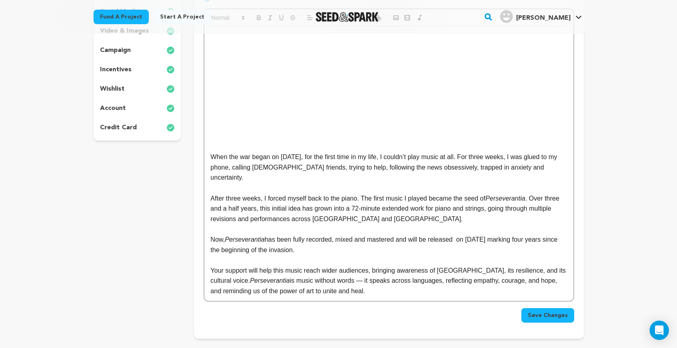
scroll to position [191, 0]
drag, startPoint x: 213, startPoint y: 159, endPoint x: 430, endPoint y: 289, distance: 253.3
click at [430, 289] on div "When the war began on February 24, 2022, for the first time in my life, I could…" at bounding box center [388, 162] width 368 height 275
copy div "When the war began on February 24, 2022, for the first time in my life, I could…"
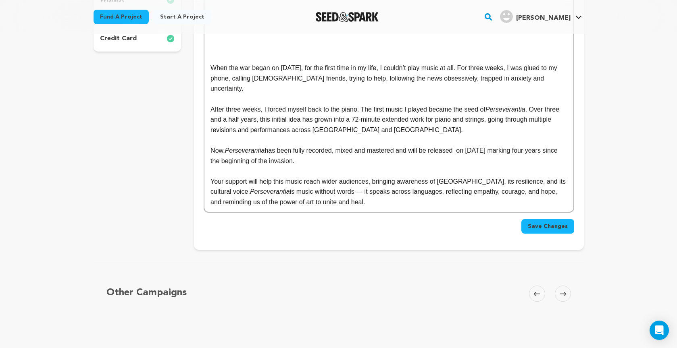
scroll to position [280, 0]
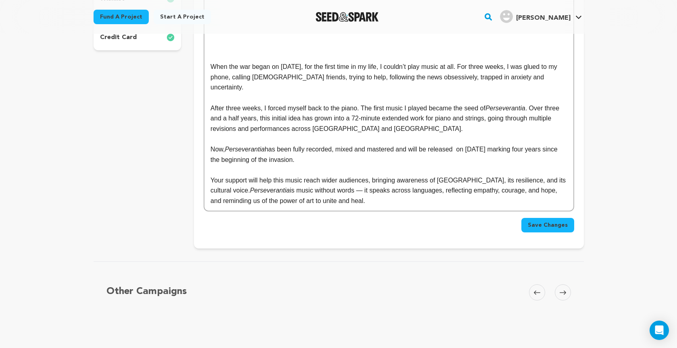
click at [439, 193] on p "Your support will help this music reach wider audiences, bringing awareness of …" at bounding box center [388, 190] width 356 height 31
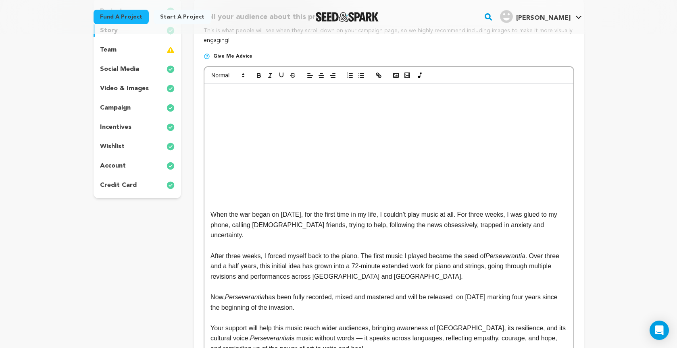
scroll to position [133, 0]
click at [366, 198] on div "When the war began on February 24, 2022, for the first time in my life, I could…" at bounding box center [388, 220] width 368 height 275
click at [345, 195] on div "When the war began on February 24, 2022, for the first time in my life, I could…" at bounding box center [388, 221] width 368 height 275
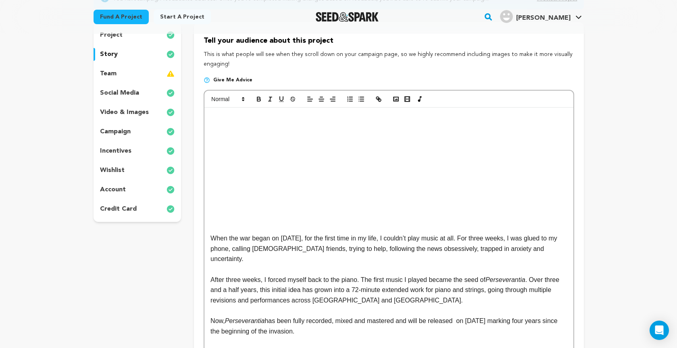
click at [340, 199] on div "When the war began on February 24, 2022, for the first time in my life, I could…" at bounding box center [388, 245] width 368 height 275
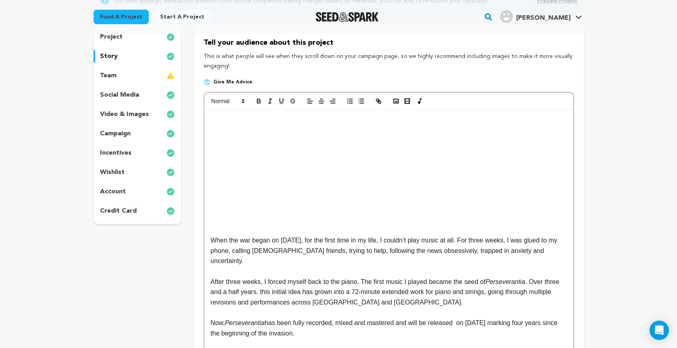
drag, startPoint x: 211, startPoint y: 241, endPoint x: 222, endPoint y: 246, distance: 11.9
click at [213, 242] on p "When the war began on February 24, 2022, for the first time in my life, I could…" at bounding box center [388, 250] width 356 height 31
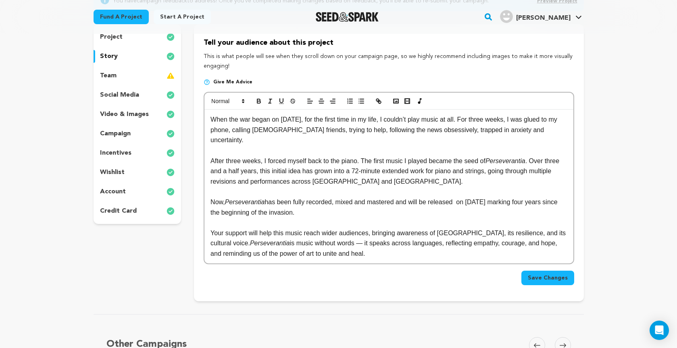
click at [289, 129] on p "When the war began on February 24, 2022, for the first time in my life, I could…" at bounding box center [388, 129] width 356 height 31
drag, startPoint x: 537, startPoint y: 159, endPoint x: 551, endPoint y: 168, distance: 16.7
click at [537, 159] on p "After three weeks, I forced myself back to the piano. The first music I played …" at bounding box center [388, 171] width 356 height 31
drag, startPoint x: 213, startPoint y: 119, endPoint x: 432, endPoint y: 260, distance: 260.4
click at [437, 265] on form "When the war began on February 24, 2022, for the first time in my life, I could…" at bounding box center [389, 188] width 370 height 193
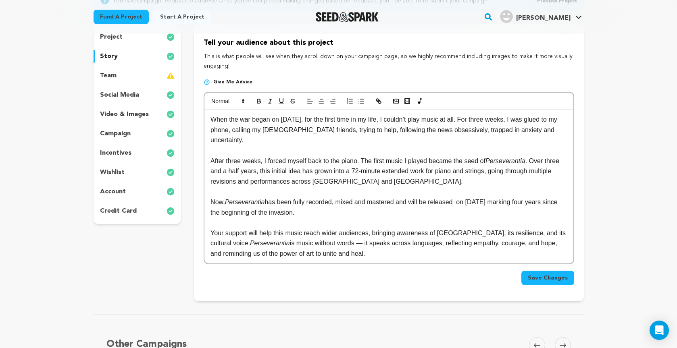
copy div "When the war began on February 24, 2022, for the first time in my life, I could…"
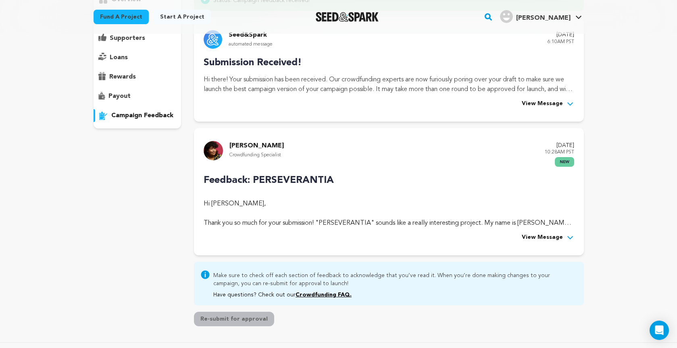
scroll to position [98, 0]
click at [559, 237] on span "View Message" at bounding box center [542, 237] width 41 height 10
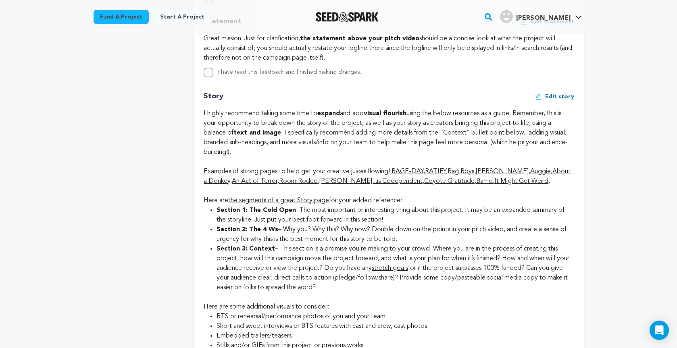
scroll to position [1228, 0]
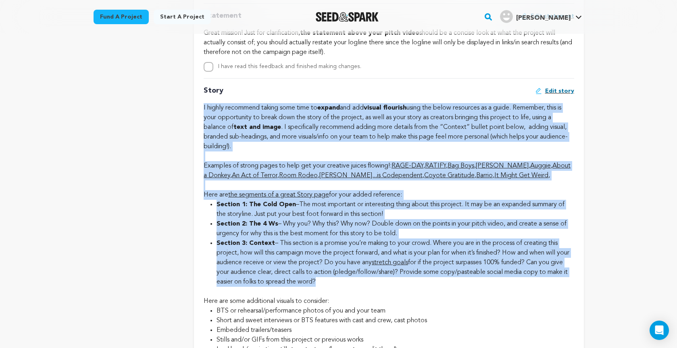
drag, startPoint x: 204, startPoint y: 114, endPoint x: 476, endPoint y: 300, distance: 329.9
click at [476, 300] on div "Story Edit story I highly recommend taking some time to expand and add visual f…" at bounding box center [389, 267] width 370 height 378
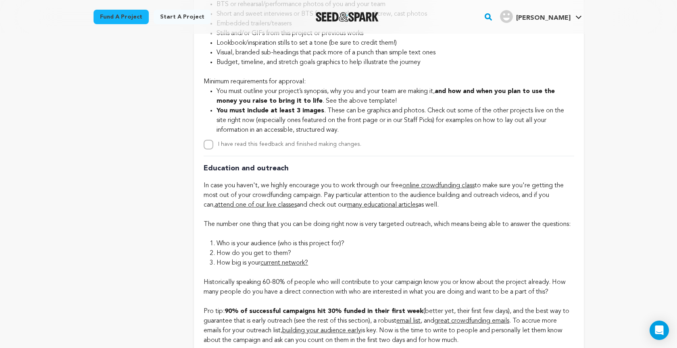
scroll to position [1533, 0]
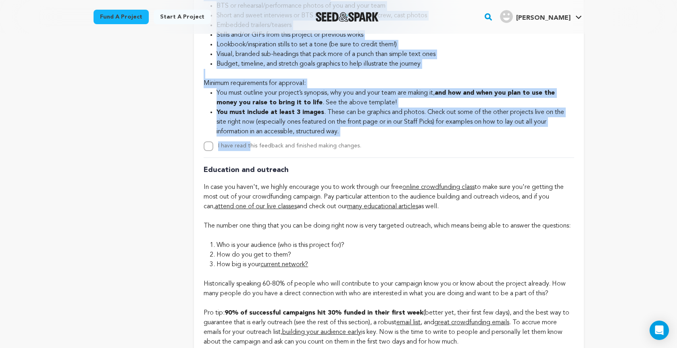
copy div "L ipsumd sitametco adipis elit sedd ei tempor inc utl etdolo magnaali enima min…"
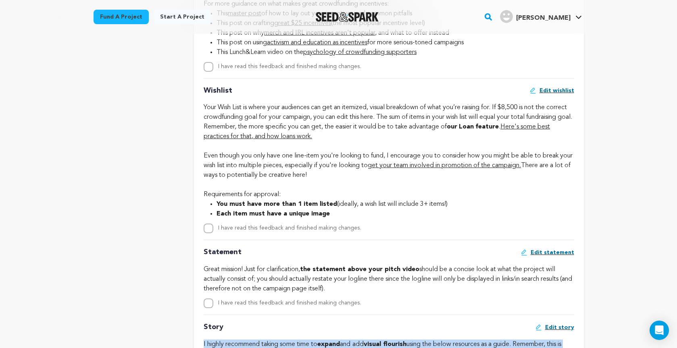
scroll to position [989, 0]
